Goal: Check status: Check status

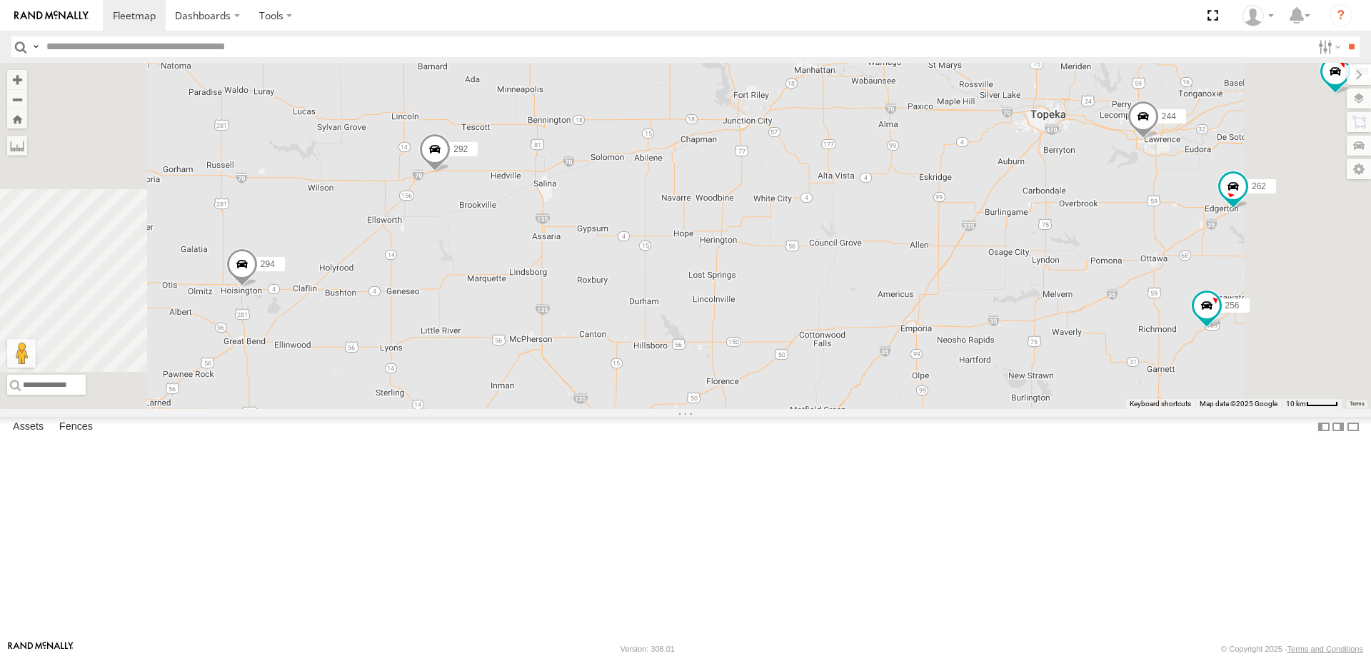
click at [451, 171] on span at bounding box center [434, 152] width 31 height 39
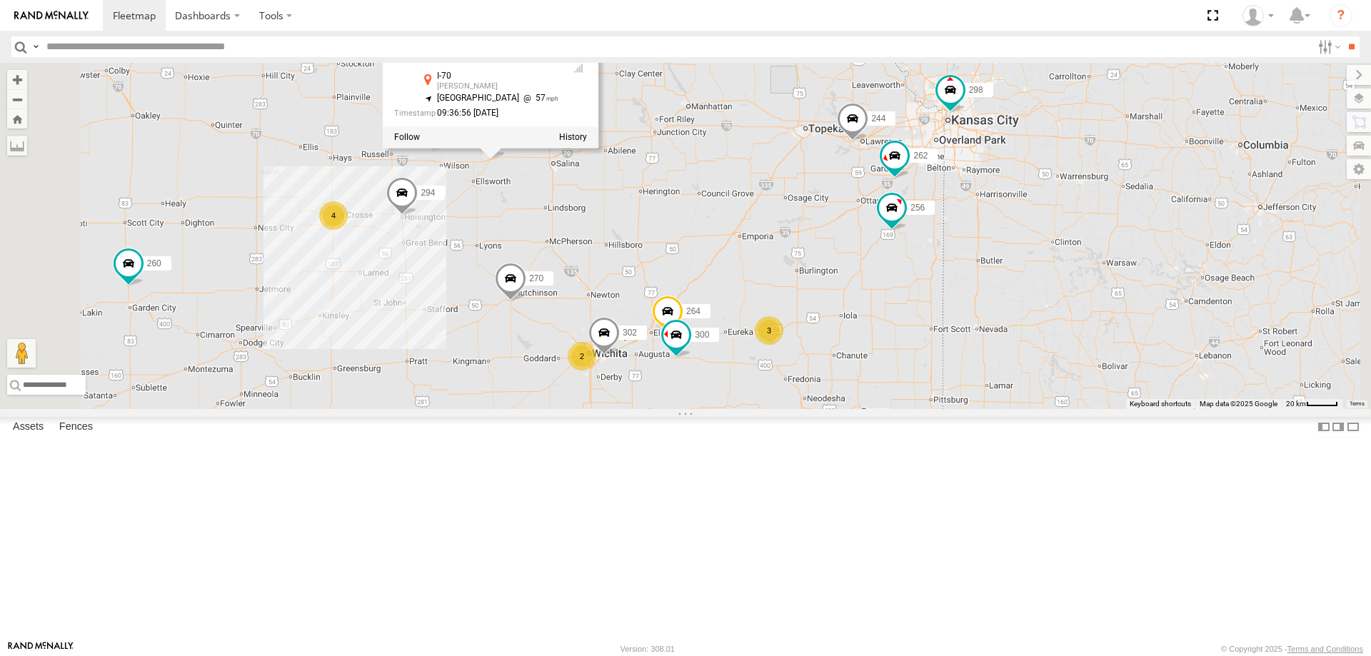
drag, startPoint x: 1015, startPoint y: 500, endPoint x: 1019, endPoint y: 446, distance: 55.1
click at [1019, 409] on div "274 244 298 270 262 292 256 232 296 304 294 260 264 292 All Assets I-70 Beverly…" at bounding box center [685, 236] width 1371 height 346
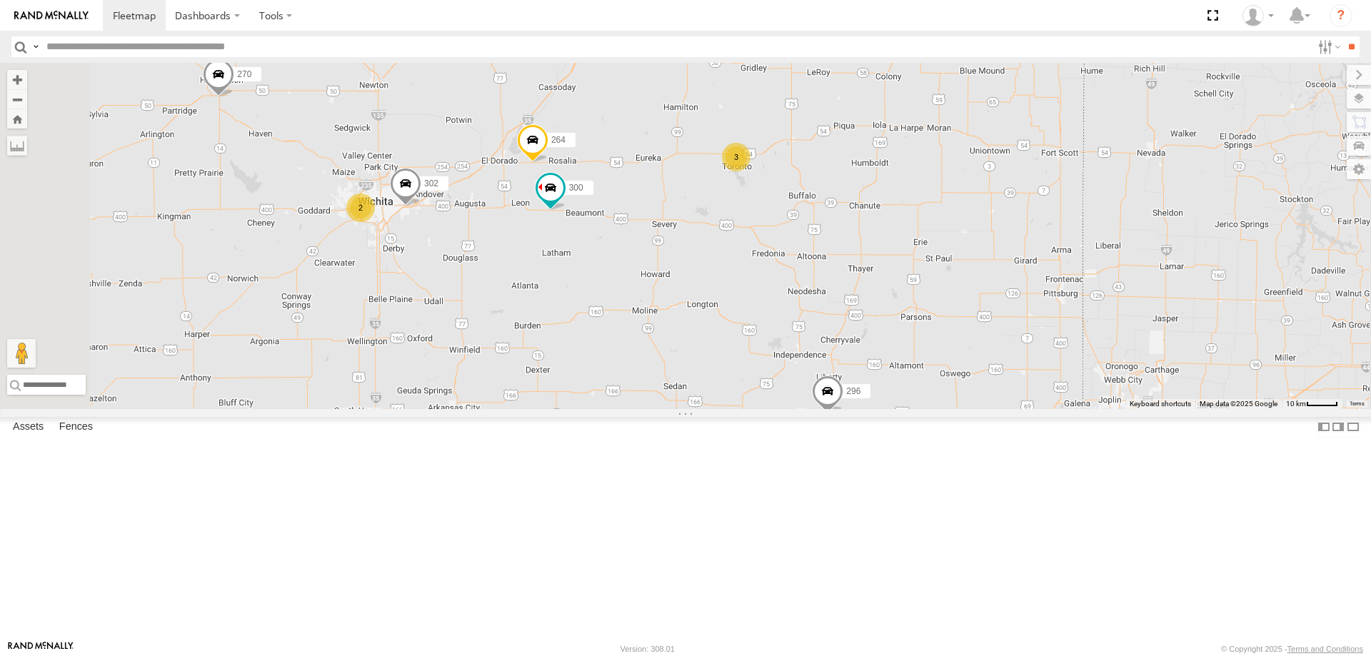
drag, startPoint x: 904, startPoint y: 453, endPoint x: 897, endPoint y: 432, distance: 21.9
click at [898, 409] on div "274 244 298 270 262 292 256 232 296 304 294 260 264 292 All Assets I-70 Beverly…" at bounding box center [685, 236] width 1371 height 346
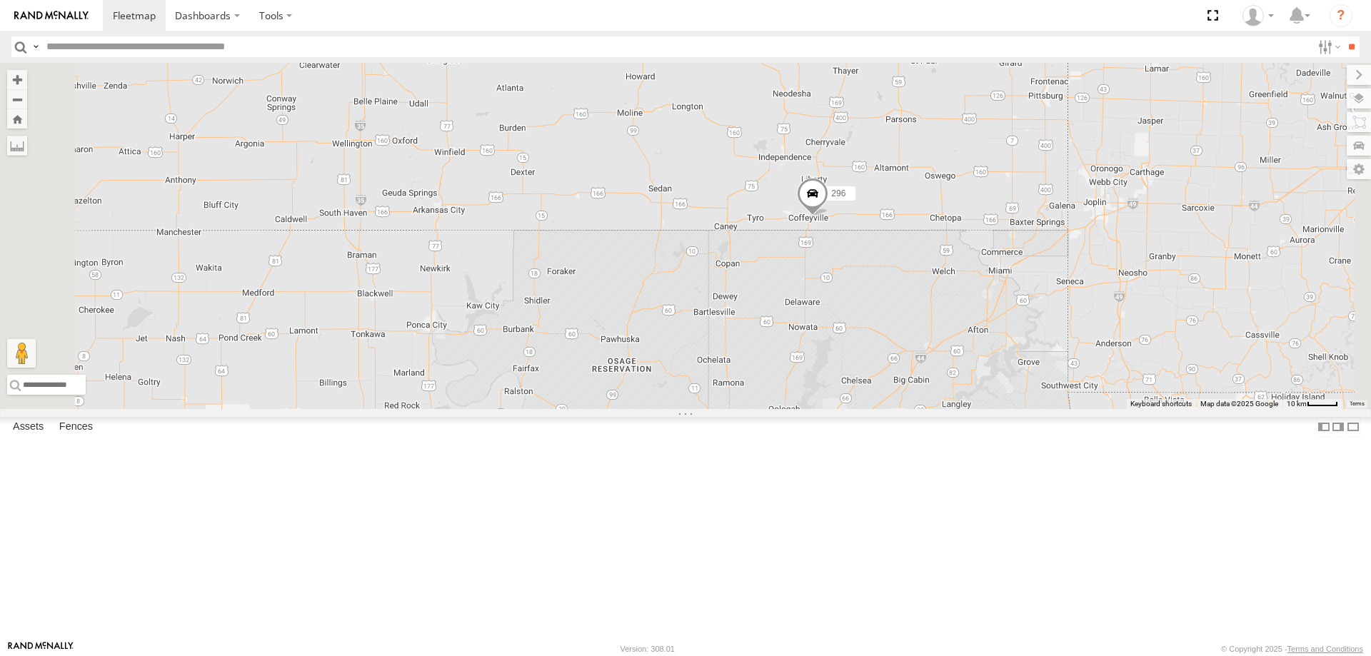
drag, startPoint x: 875, startPoint y: 466, endPoint x: 874, endPoint y: 558, distance: 92.1
click at [874, 409] on div "274 244 298 270 262 292 256 232 296 304 294 260 264 292 All Assets I-70 Beverly…" at bounding box center [685, 236] width 1371 height 346
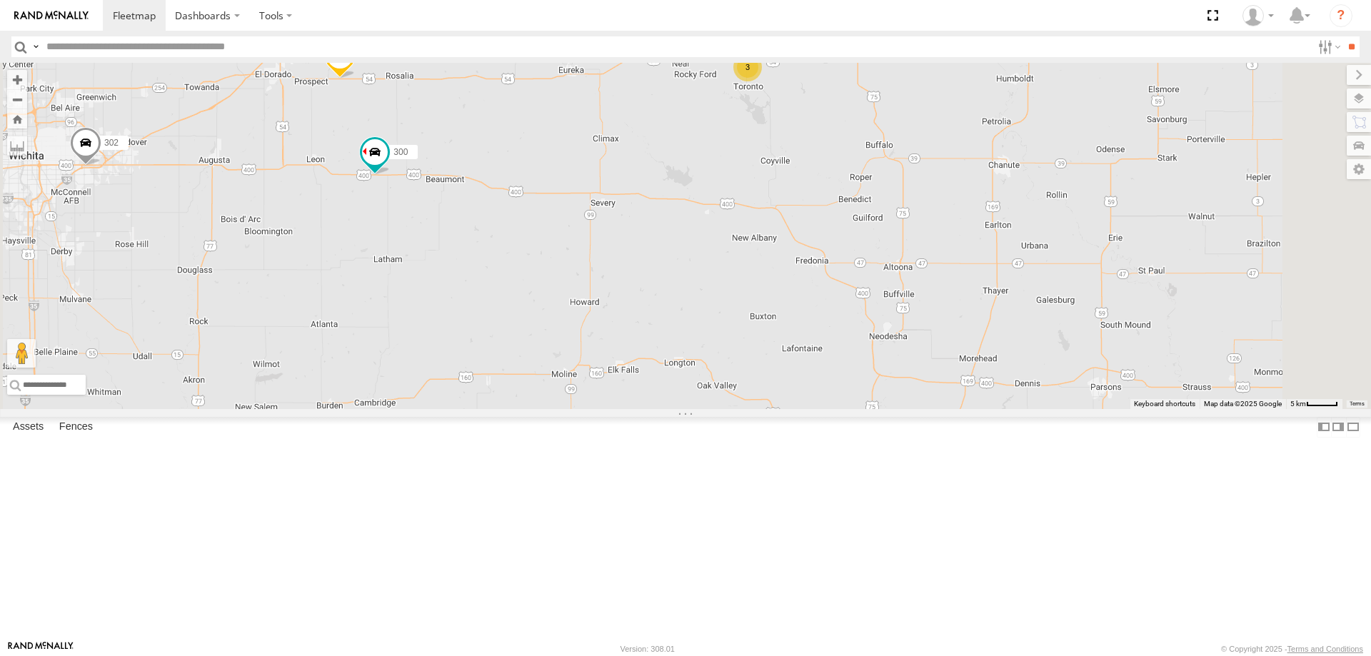
click at [356, 79] on span at bounding box center [339, 59] width 31 height 39
click at [426, 62] on label at bounding box center [412, 57] width 28 height 10
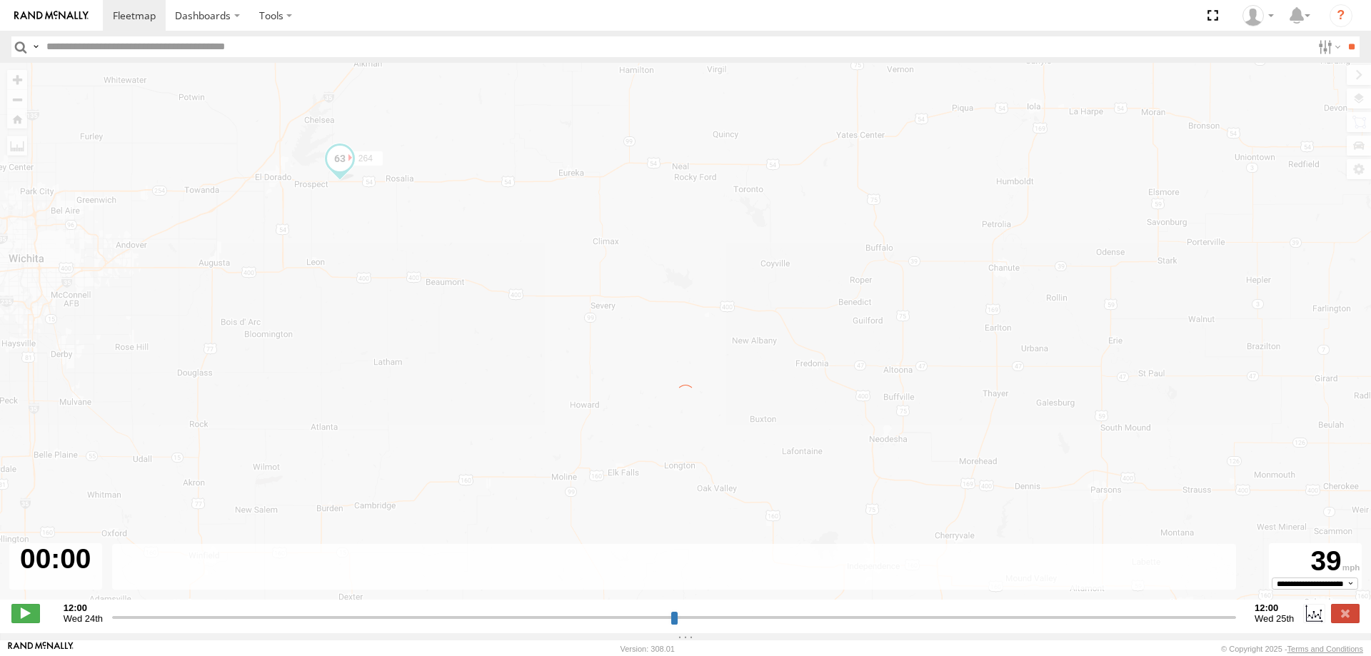
type input "**********"
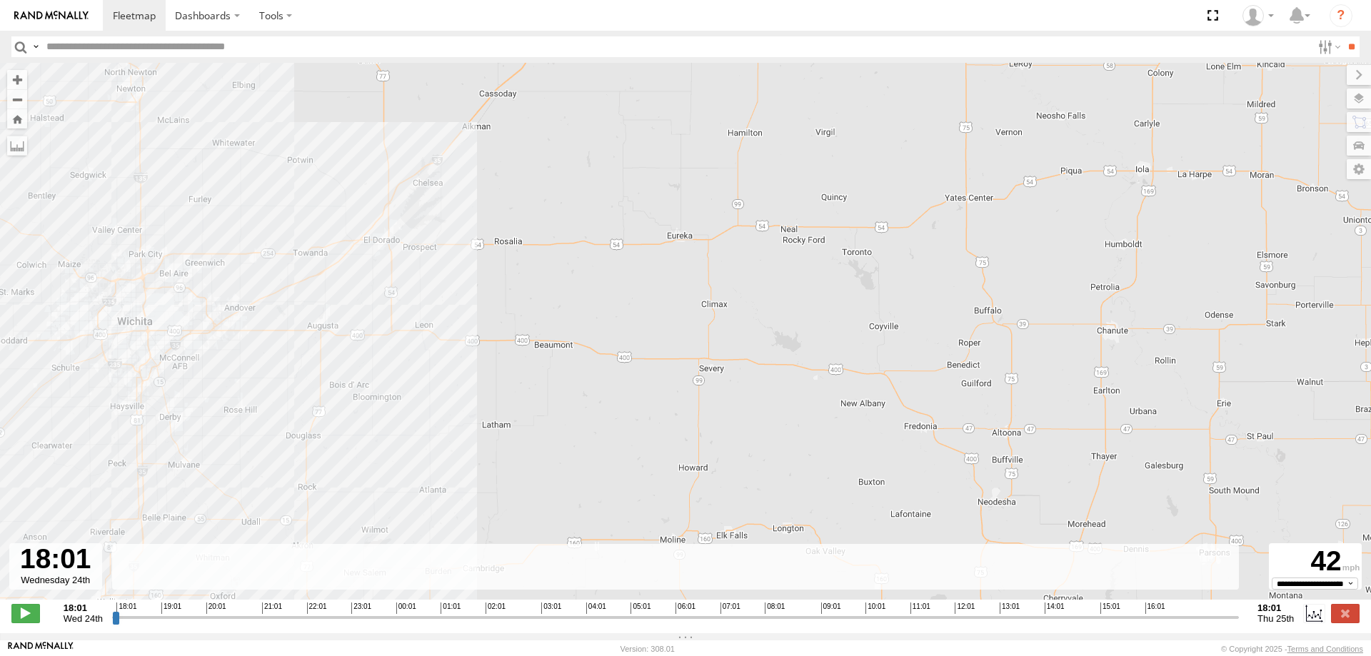
drag, startPoint x: 246, startPoint y: 231, endPoint x: 458, endPoint y: 305, distance: 224.4
click at [432, 303] on div "264 19:08 Wed 20:30 Wed" at bounding box center [685, 339] width 1371 height 552
